Goal: Use online tool/utility: Use online tool/utility

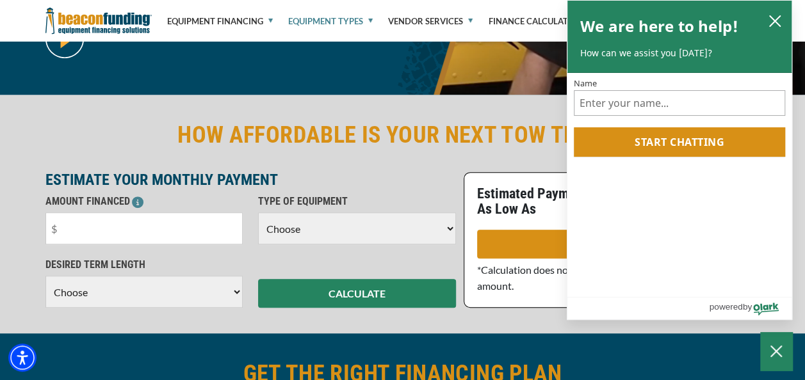
scroll to position [220, 0]
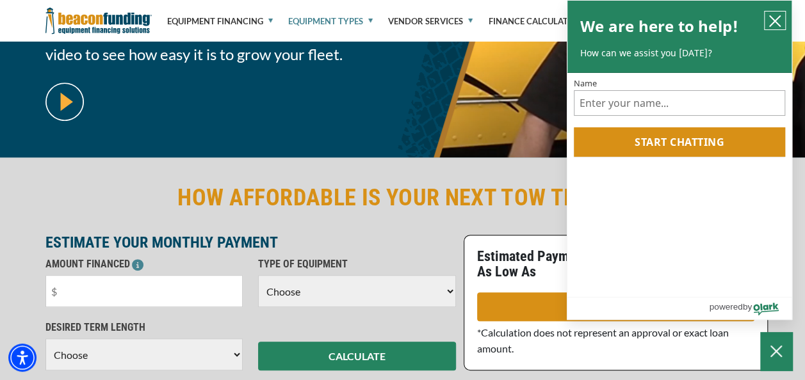
click at [768, 20] on button "close chatbox" at bounding box center [774, 21] width 20 height 18
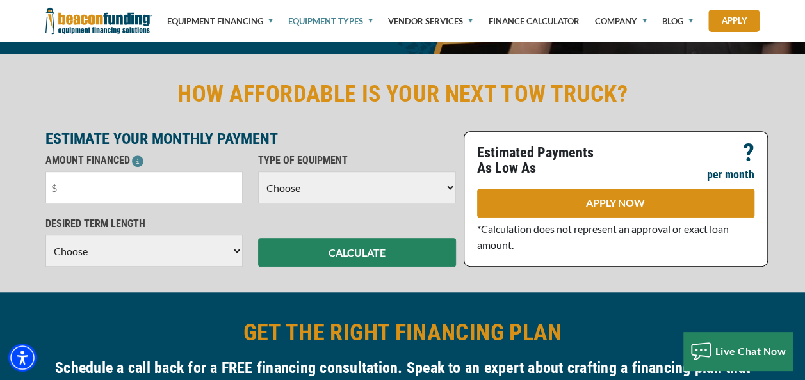
scroll to position [318, 0]
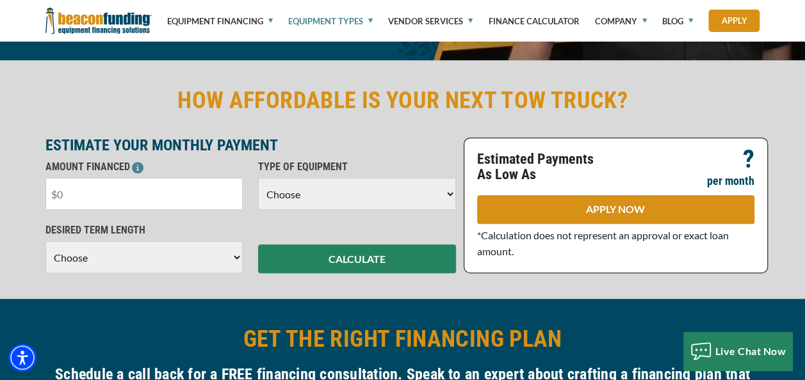
click at [104, 186] on input "text" at bounding box center [144, 194] width 198 height 32
type input "$90,000"
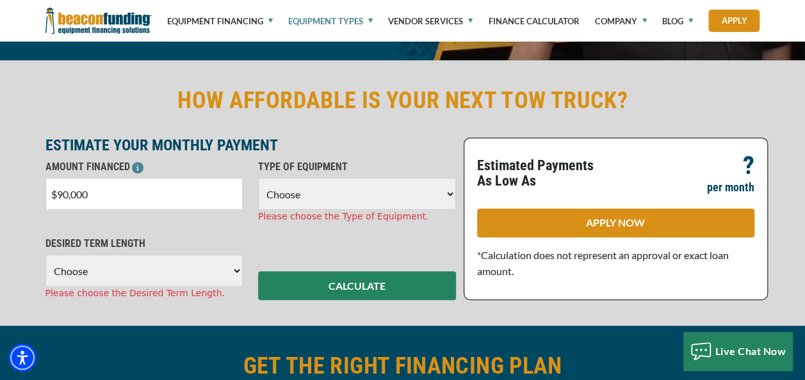
click at [355, 189] on select "Choose Backhoe Boom/Bucket Truck Chipper Commercial Mower Crane DTG/DTF Printin…" at bounding box center [357, 194] width 198 height 32
click at [258, 178] on select "Choose Backhoe Boom/Bucket Truck Chipper Commercial Mower Crane DTG/DTF Printin…" at bounding box center [357, 194] width 198 height 32
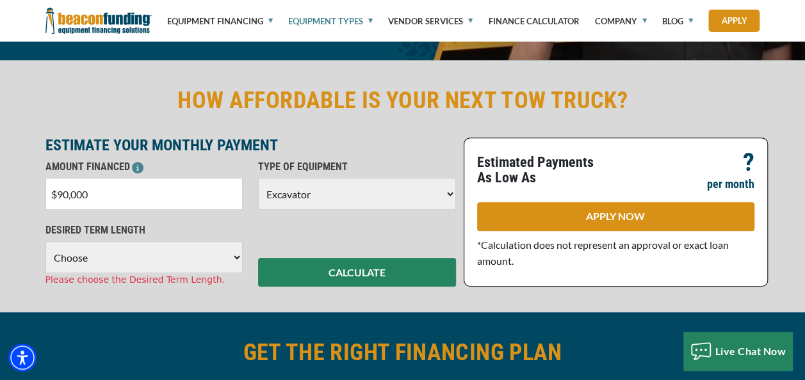
click at [445, 193] on select "Choose Backhoe Boom/Bucket Truck Chipper Commercial Mower Crane DTG/DTF Printin…" at bounding box center [357, 194] width 198 height 32
select select "5"
click at [258, 178] on select "Choose Backhoe Boom/Bucket Truck Chipper Commercial Mower Crane DTG/DTF Printin…" at bounding box center [357, 194] width 198 height 32
click at [231, 257] on select "Choose 36 Months 48 Months 60 Months" at bounding box center [144, 257] width 198 height 32
select select "60"
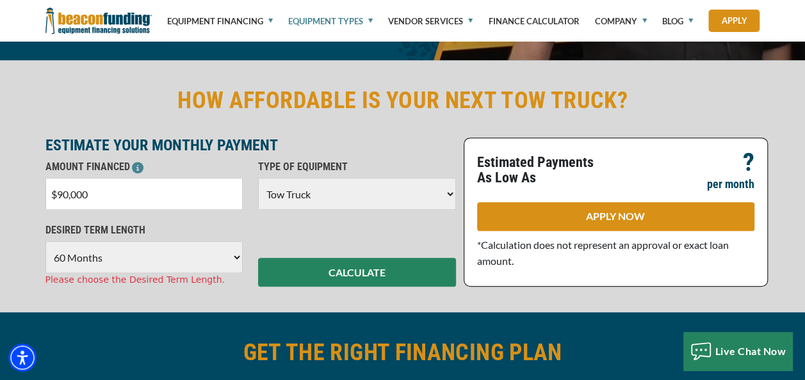
click at [45, 241] on select "Choose 36 Months 48 Months 60 Months" at bounding box center [144, 257] width 198 height 32
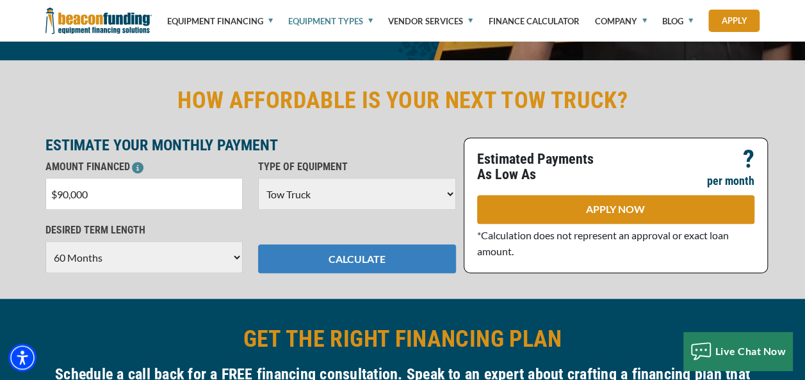
click at [353, 255] on button "CALCULATE" at bounding box center [357, 259] width 198 height 29
